Goal: Navigation & Orientation: Find specific page/section

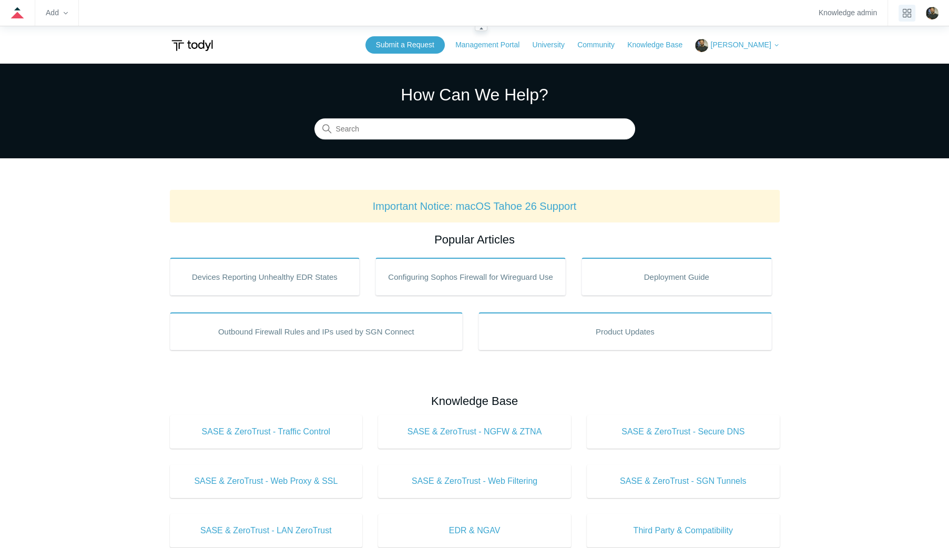
click at [908, 14] on icon "product tray" at bounding box center [907, 13] width 8 height 8
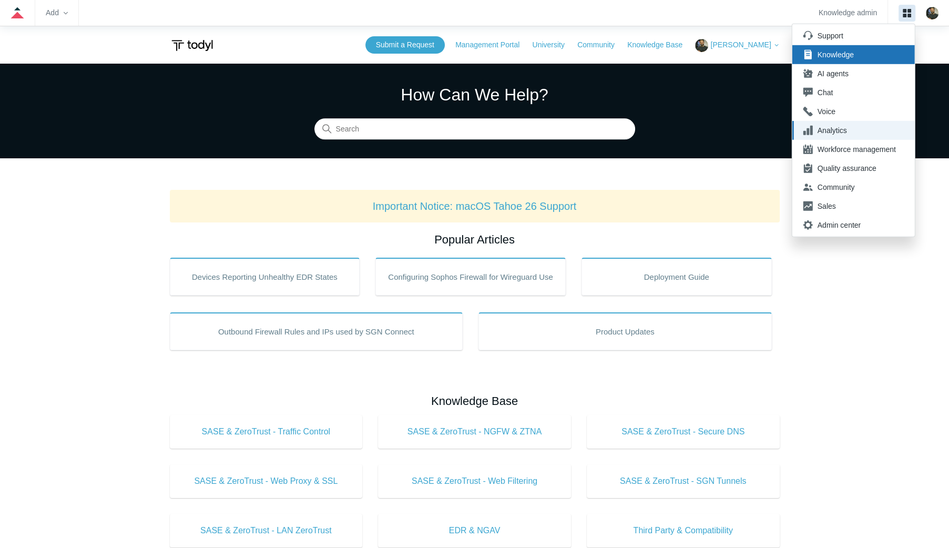
click at [875, 135] on div "Analytics" at bounding box center [857, 130] width 78 height 11
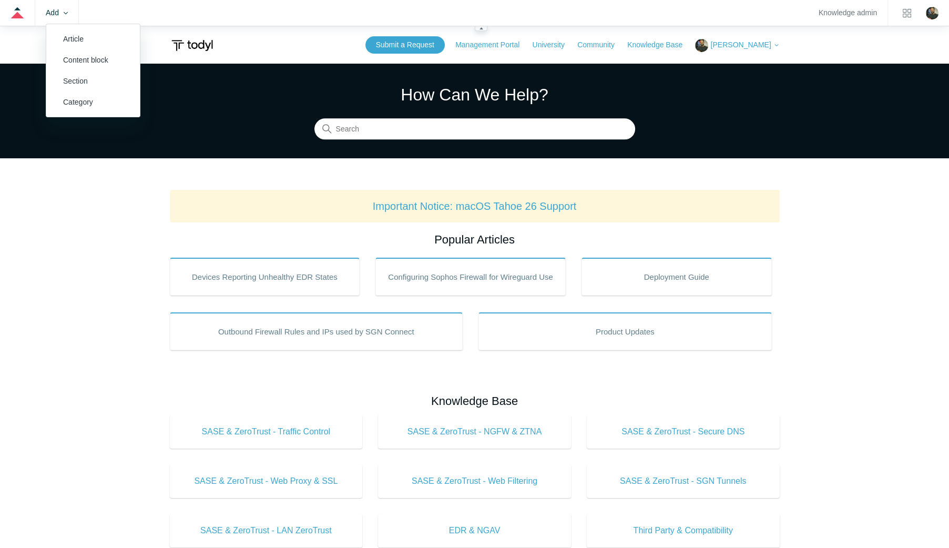
click at [60, 14] on zd-hc-trigger "Add" at bounding box center [57, 13] width 22 height 6
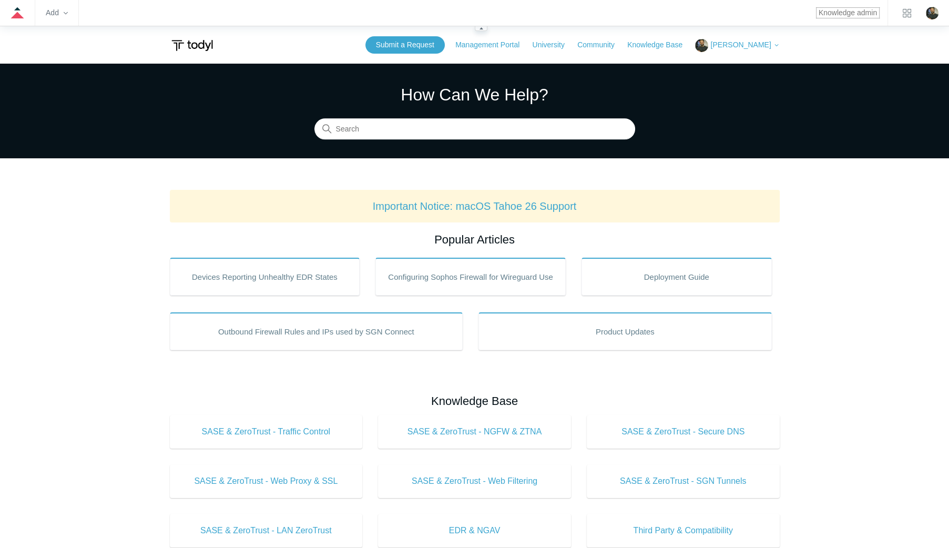
click at [858, 11] on link "Knowledge admin" at bounding box center [848, 13] width 58 height 6
